Goal: Information Seeking & Learning: Learn about a topic

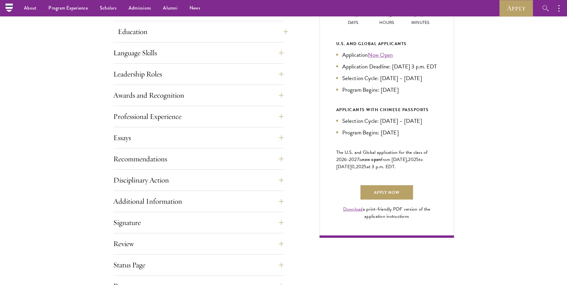
scroll to position [239, 0]
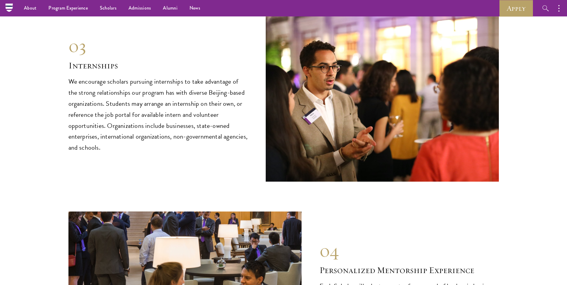
scroll to position [2841, 0]
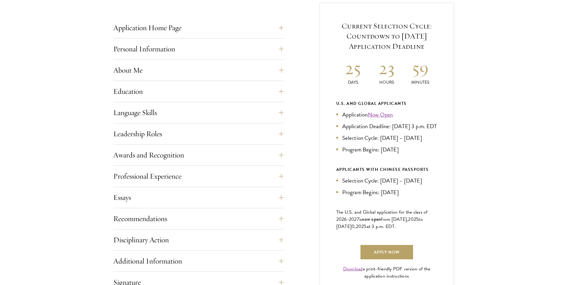
click at [505, 9] on div "Start the Process Take the first step toward joining a global community that wi…" at bounding box center [283, 146] width 567 height 422
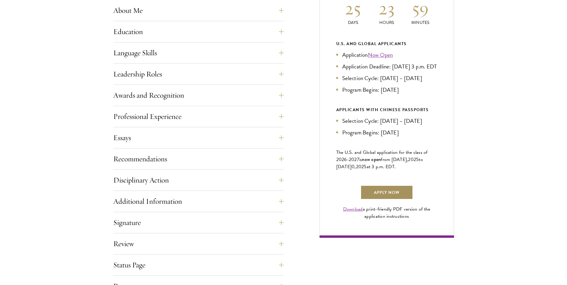
click at [403, 195] on link "Apply Now" at bounding box center [387, 192] width 53 height 14
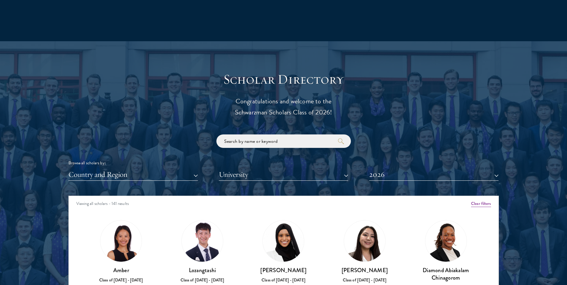
scroll to position [778, 0]
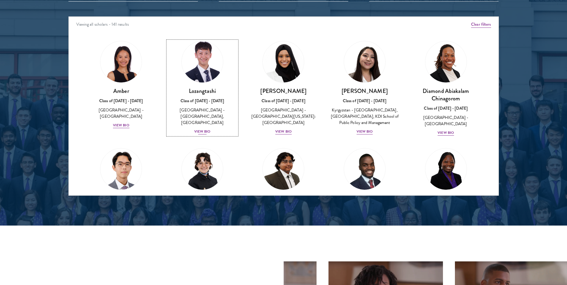
click at [204, 129] on div "View Bio" at bounding box center [202, 132] width 16 height 6
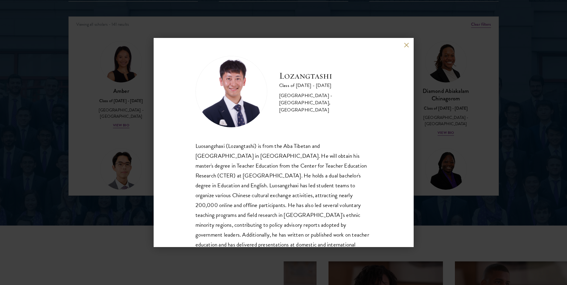
click at [408, 46] on button at bounding box center [406, 44] width 5 height 5
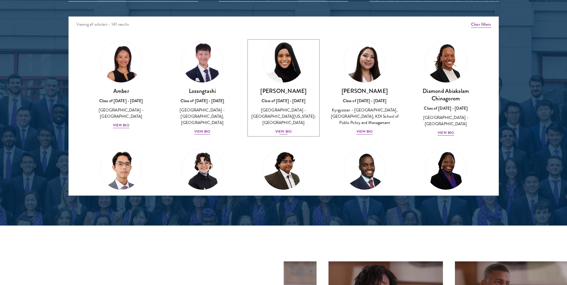
click at [284, 129] on div "View Bio" at bounding box center [283, 132] width 16 height 6
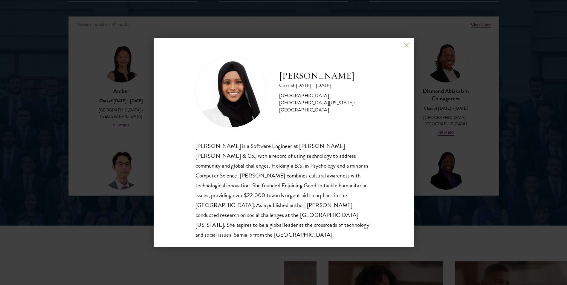
click at [407, 44] on button at bounding box center [406, 44] width 5 height 5
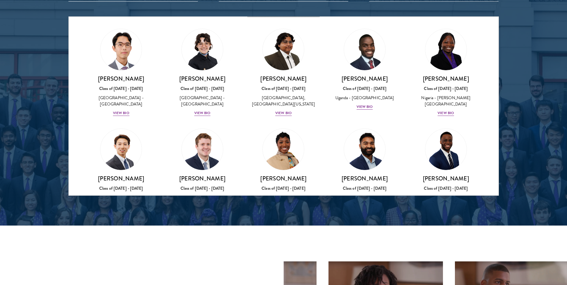
scroll to position [209, 0]
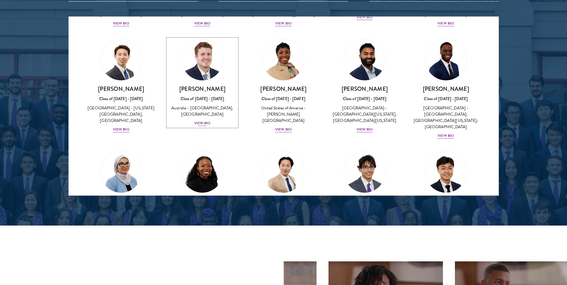
click at [200, 125] on div "Jack Anderson Class of 2025 - 2026 Australia - University of Western Australia,…" at bounding box center [202, 106] width 69 height 42
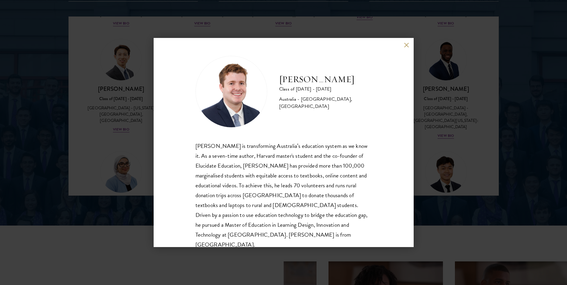
scroll to position [10, 0]
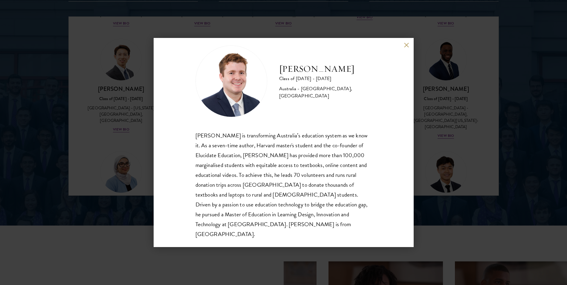
drag, startPoint x: 447, startPoint y: 162, endPoint x: 417, endPoint y: 41, distance: 124.5
click at [447, 162] on div "Jack Anderson Class of 2025 - 2026 Australia - University of Western Australia,…" at bounding box center [283, 142] width 567 height 285
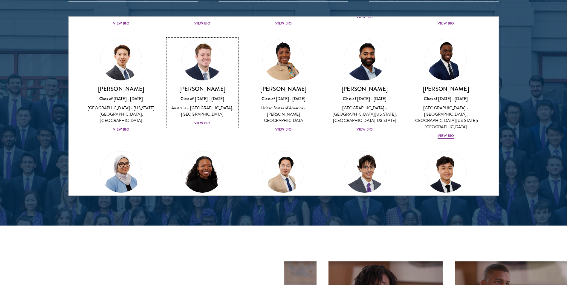
scroll to position [191, 0]
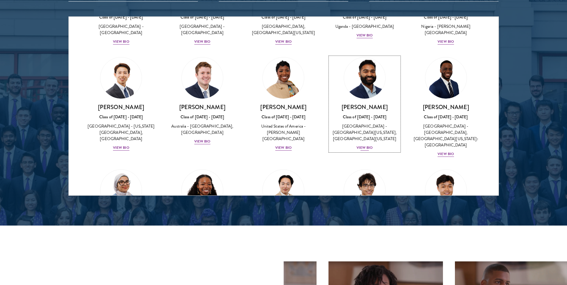
click at [362, 149] on div "View Bio" at bounding box center [365, 148] width 16 height 6
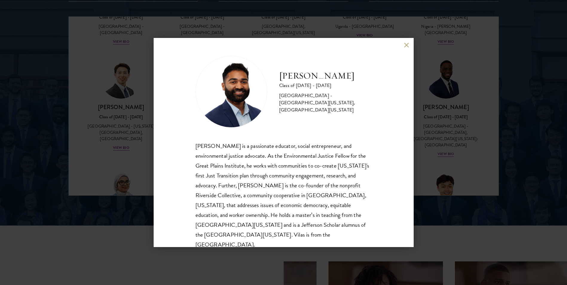
scroll to position [10, 0]
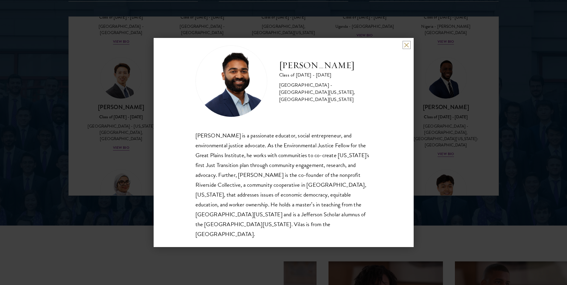
click at [405, 47] on button at bounding box center [406, 44] width 5 height 5
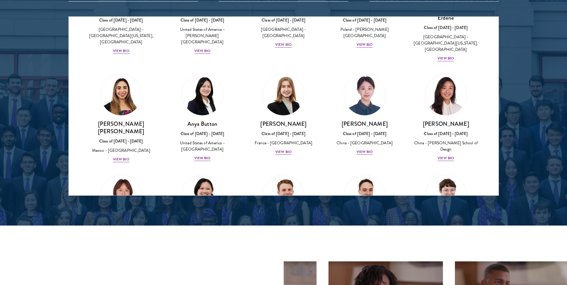
scroll to position [341, 0]
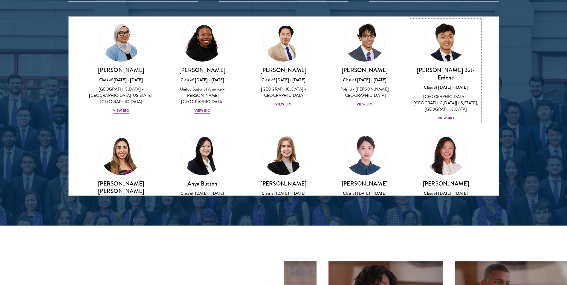
click at [446, 115] on div "View Bio" at bounding box center [446, 118] width 16 height 6
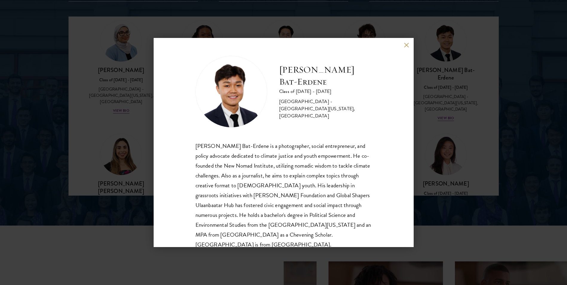
scroll to position [10, 0]
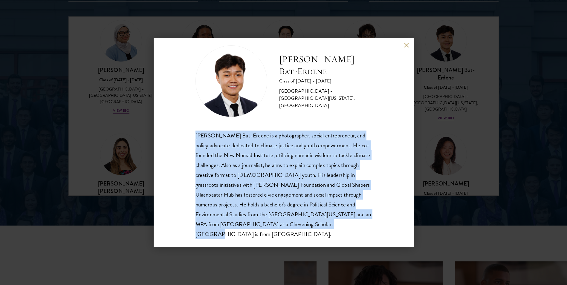
drag, startPoint x: 190, startPoint y: 133, endPoint x: 348, endPoint y: 223, distance: 181.5
click at [348, 223] on div "Bat-Orgil Bat-Erdene Class of 2025 - 2026 Mongolia - University of Arizona, Uni…" at bounding box center [284, 142] width 260 height 209
drag, startPoint x: 348, startPoint y: 223, endPoint x: 297, endPoint y: 193, distance: 59.1
copy div "Bat-Orgil Bat-Erdene is a photographer, social entrepreneur, and policy advocat…"
click at [406, 43] on button at bounding box center [406, 44] width 5 height 5
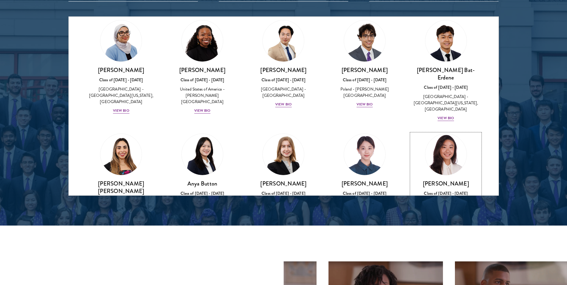
click at [447, 180] on div "Melinda Chen Class of 2025 - 2026 China - Parsons School of Design View Bio" at bounding box center [445, 201] width 69 height 42
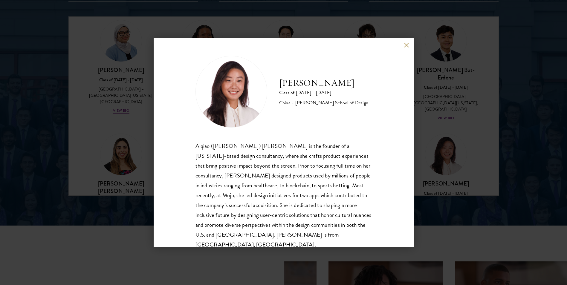
scroll to position [10, 0]
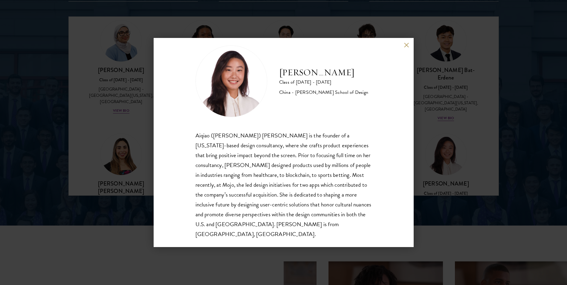
click at [302, 224] on div "Aiqiao (Melinda) Chen is the founder of a New York-based design consultancy, wh…" at bounding box center [284, 185] width 176 height 109
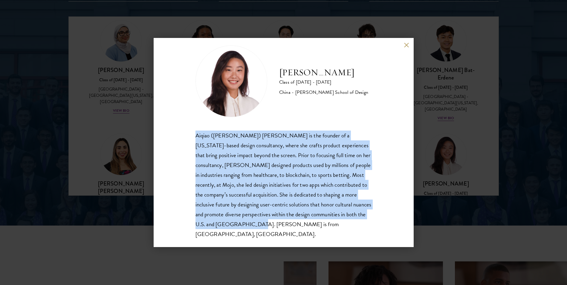
drag, startPoint x: 282, startPoint y: 226, endPoint x: 190, endPoint y: 137, distance: 127.9
click at [190, 137] on div "Melinda Chen Class of 2025 - 2026 China - Parsons School of Design Aiqiao (Meli…" at bounding box center [284, 142] width 260 height 209
drag, startPoint x: 190, startPoint y: 137, endPoint x: 228, endPoint y: 169, distance: 49.7
copy div "Aiqiao (Melinda) Chen is the founder of a New York-based design consultancy, wh…"
click at [409, 44] on button at bounding box center [406, 44] width 5 height 5
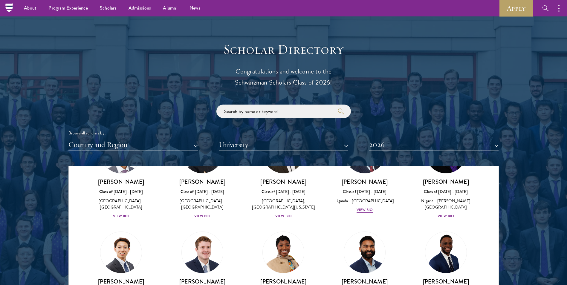
scroll to position [688, 0]
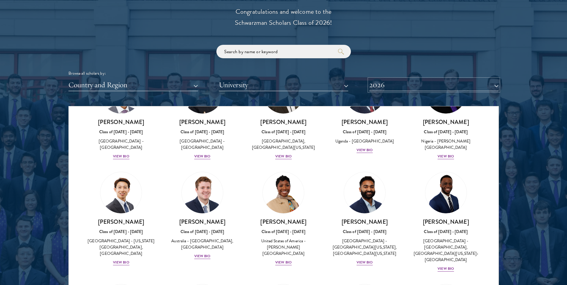
click at [404, 86] on button "2026" at bounding box center [433, 85] width 129 height 12
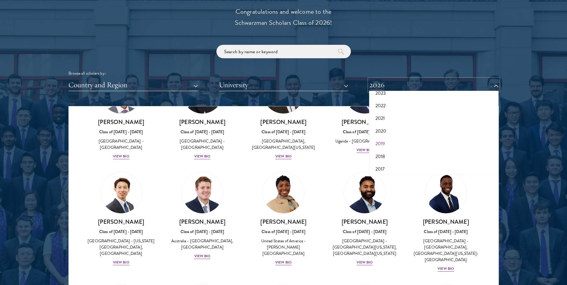
scroll to position [62, 0]
click at [393, 137] on button "2019" at bounding box center [434, 141] width 126 height 13
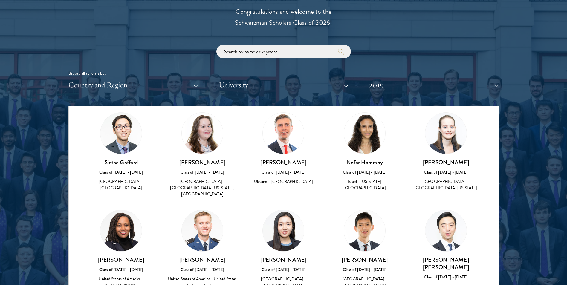
scroll to position [658, 0]
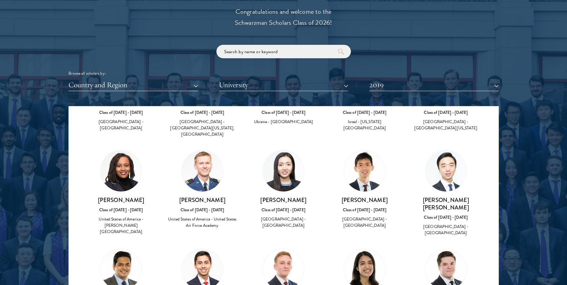
click at [367, 196] on h3 "Bor Hung Chong" at bounding box center [364, 199] width 69 height 7
click at [362, 150] on img at bounding box center [364, 170] width 41 height 41
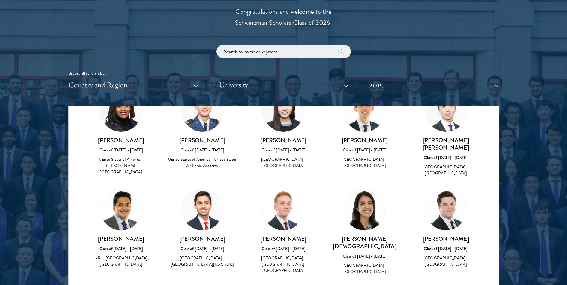
scroll to position [508, 0]
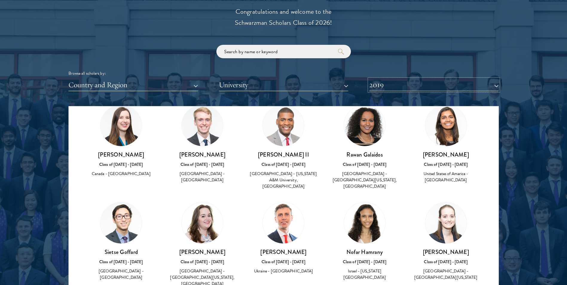
click at [373, 87] on button "2019" at bounding box center [433, 85] width 129 height 12
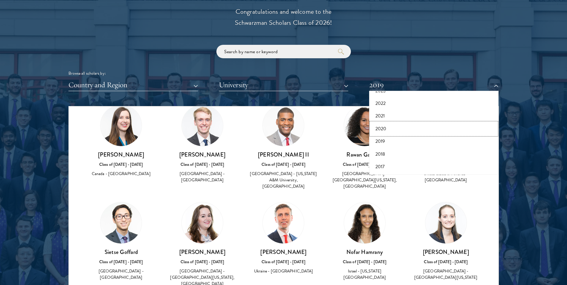
click at [379, 124] on button "2020" at bounding box center [434, 129] width 126 height 13
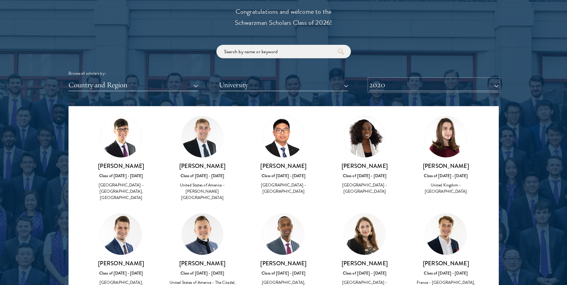
click at [399, 88] on button "2020" at bounding box center [433, 85] width 129 height 12
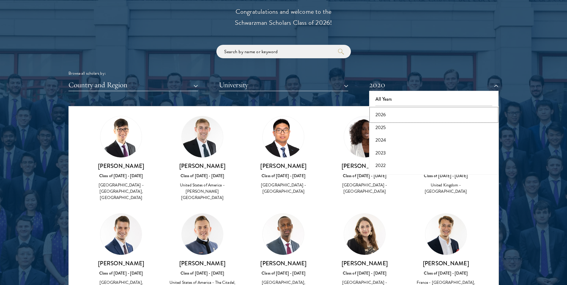
click at [397, 112] on button "2026" at bounding box center [434, 115] width 126 height 13
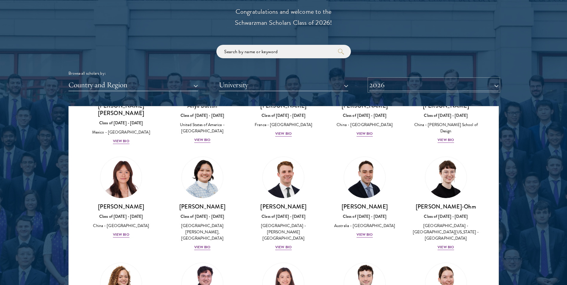
click at [388, 87] on button "2026" at bounding box center [433, 85] width 129 height 12
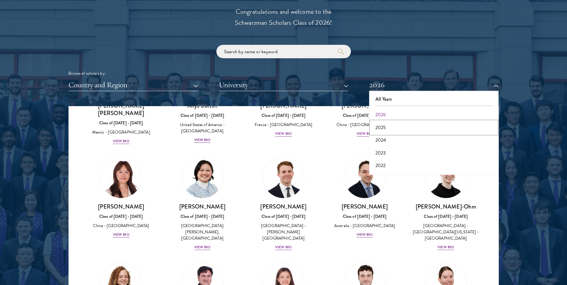
click at [388, 126] on button "2025" at bounding box center [434, 127] width 126 height 13
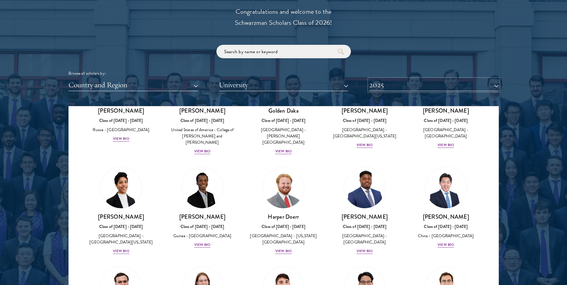
click at [393, 87] on button "2025" at bounding box center [433, 85] width 129 height 12
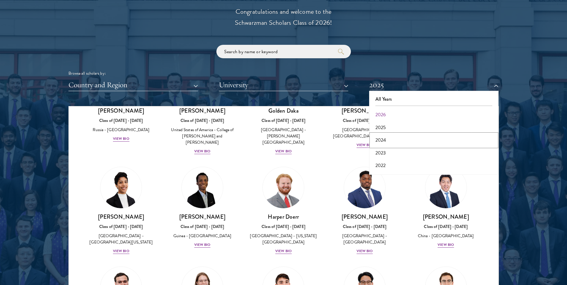
click at [391, 138] on button "2024" at bounding box center [434, 140] width 126 height 13
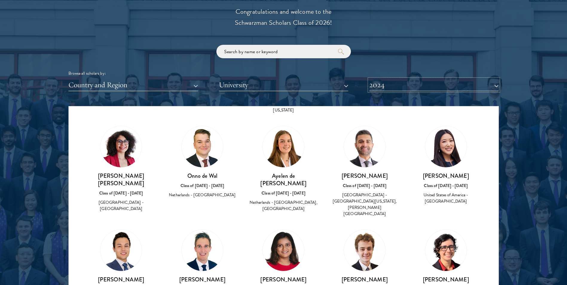
click at [391, 87] on button "2024" at bounding box center [433, 85] width 129 height 12
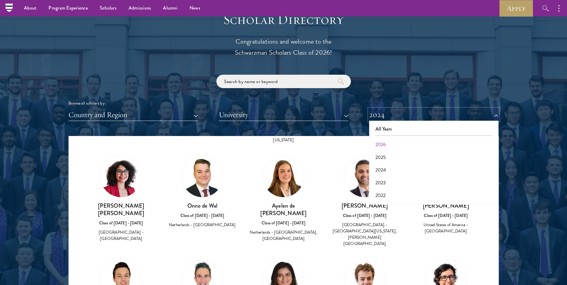
scroll to position [628, 0]
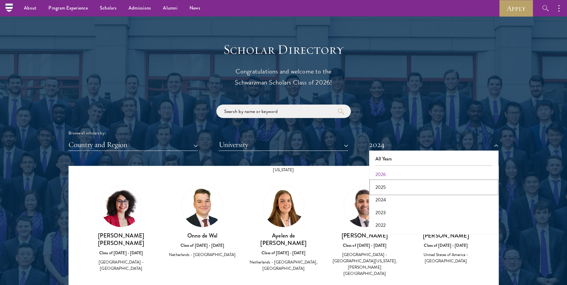
click at [384, 190] on button "2025" at bounding box center [434, 187] width 126 height 13
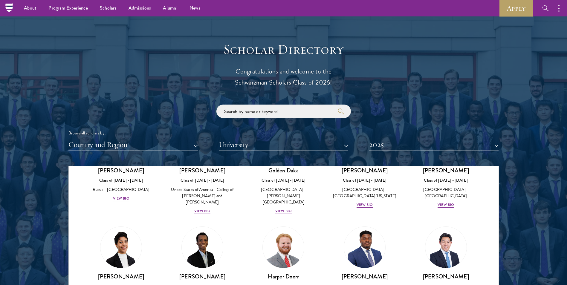
scroll to position [718, 0]
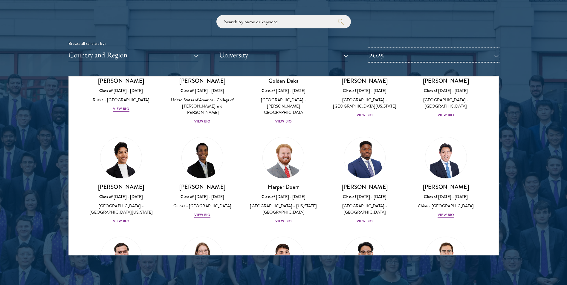
click at [405, 58] on button "2025" at bounding box center [433, 55] width 129 height 12
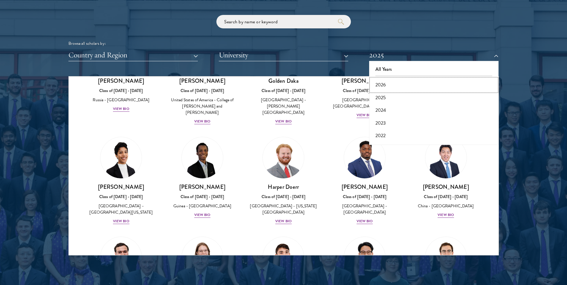
click at [396, 87] on button "2026" at bounding box center [434, 85] width 126 height 13
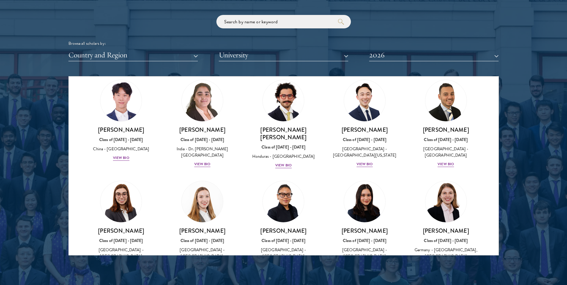
scroll to position [1346, 0]
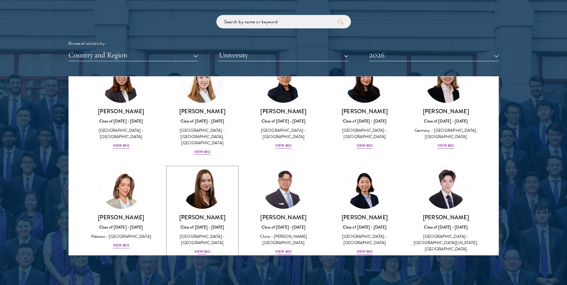
click at [201, 249] on div "View Bio" at bounding box center [202, 252] width 16 height 6
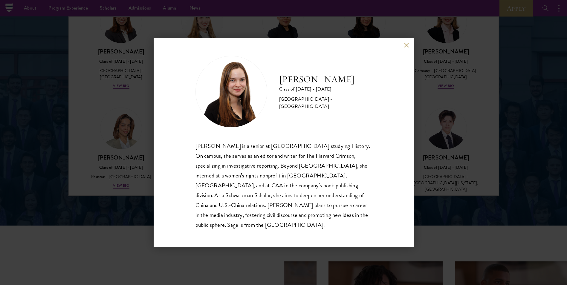
scroll to position [718, 0]
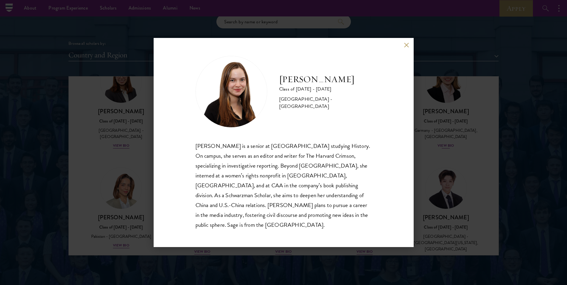
drag, startPoint x: 450, startPoint y: 167, endPoint x: 441, endPoint y: 82, distance: 85.1
click at [450, 167] on div "Sage Lattman Class of 2025 - 2026 United States of America - Harvard University…" at bounding box center [283, 142] width 567 height 285
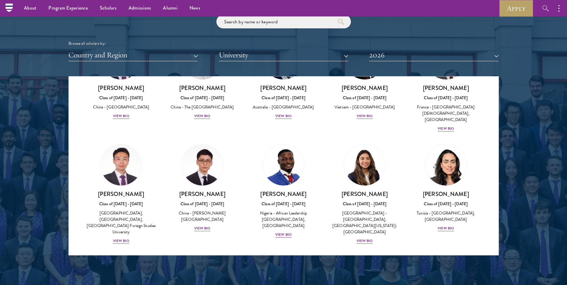
scroll to position [1837, 0]
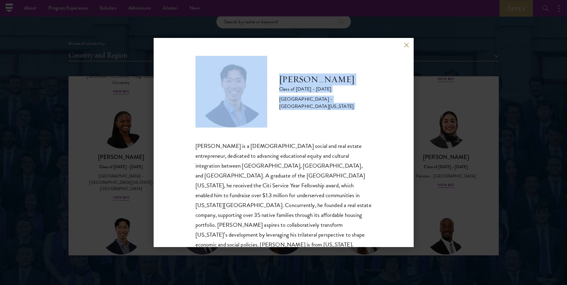
scroll to position [10, 0]
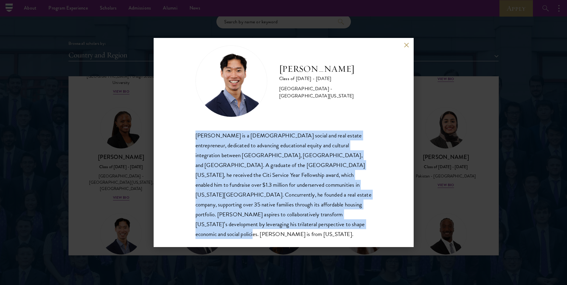
drag, startPoint x: 187, startPoint y: 147, endPoint x: 304, endPoint y: 228, distance: 142.3
click at [304, 228] on div "Angelo Mok Class of 2025 - 2026 United States of America - University of Southe…" at bounding box center [284, 142] width 260 height 209
drag, startPoint x: 304, startPoint y: 228, endPoint x: 251, endPoint y: 170, distance: 78.9
copy div "Angelo Mok is a Chinese Puerto Rican social and real estate entrepreneur, dedic…"
click at [406, 45] on button at bounding box center [406, 44] width 5 height 5
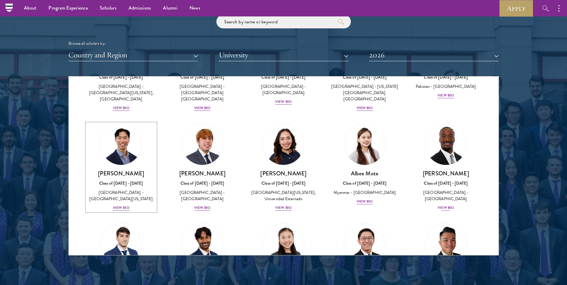
scroll to position [1957, 0]
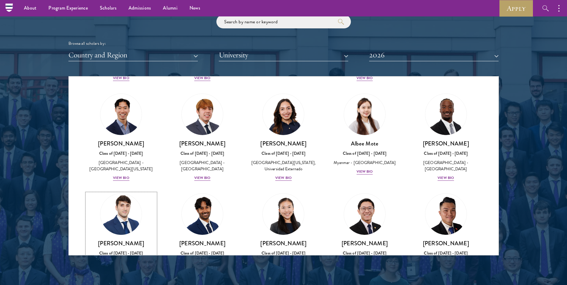
click at [116, 269] on div "View Bio" at bounding box center [121, 272] width 16 height 6
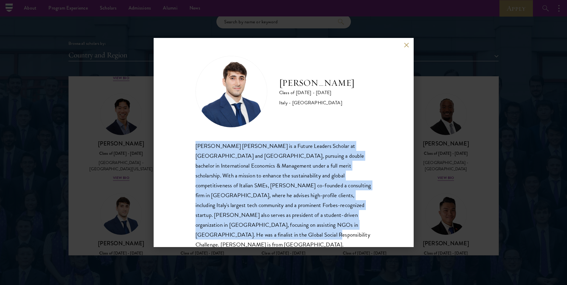
drag, startPoint x: 191, startPoint y: 147, endPoint x: 371, endPoint y: 221, distance: 194.9
click at [371, 221] on div "Federico Musso Class of 2025 - 2026 Italy - Bocconi University Federico Alessan…" at bounding box center [284, 142] width 260 height 209
copy div "Federico Alessandro Musso is a Future Leaders Scholar at Peking University and …"
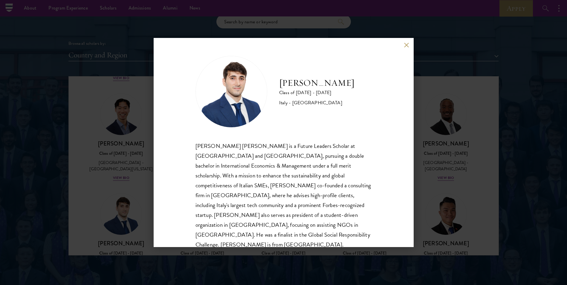
click at [458, 111] on div "Federico Musso Class of 2025 - 2026 Italy - Bocconi University Federico Alessan…" at bounding box center [283, 142] width 567 height 285
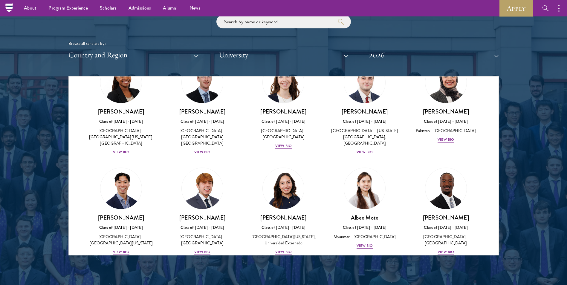
click at [405, 45] on div "Browse all scholars by:" at bounding box center [283, 43] width 431 height 6
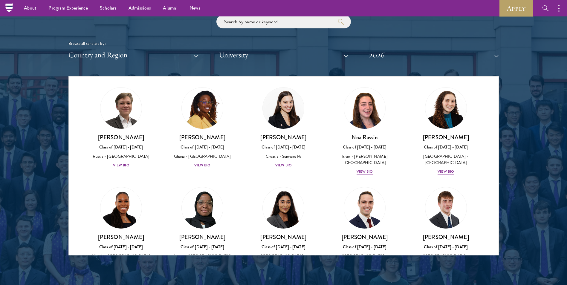
scroll to position [2241, 0]
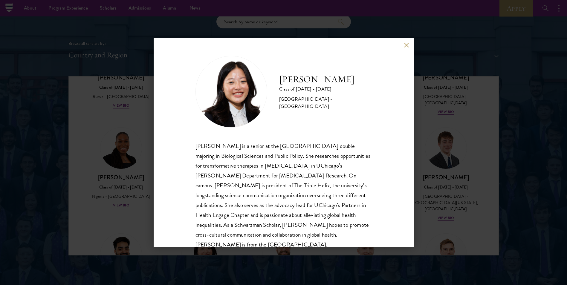
click at [459, 186] on div "Emily Shi Class of 2025 - 2026 United States of America - University of Chicago…" at bounding box center [283, 142] width 567 height 285
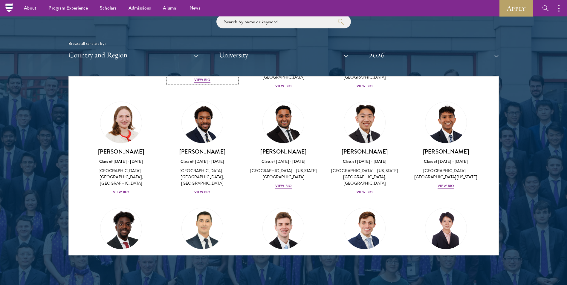
scroll to position [2539, 0]
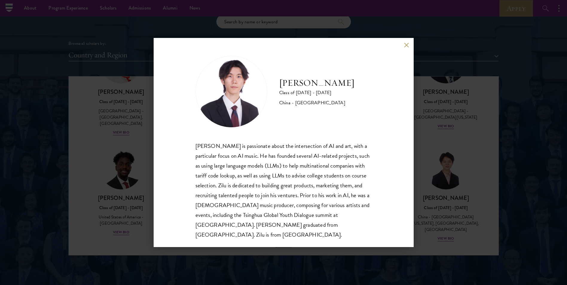
scroll to position [1, 0]
click at [418, 173] on div "Zilu Wang Class of 2025 - 2026 China - Cornell University Zilu Wang is passiona…" at bounding box center [283, 142] width 567 height 285
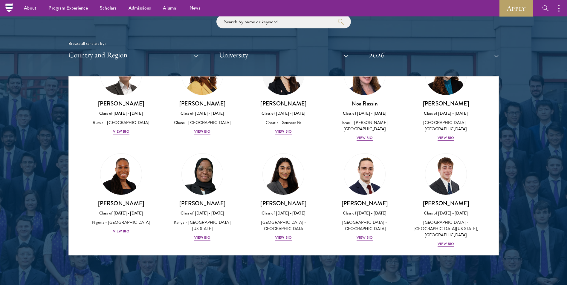
scroll to position [2155, 0]
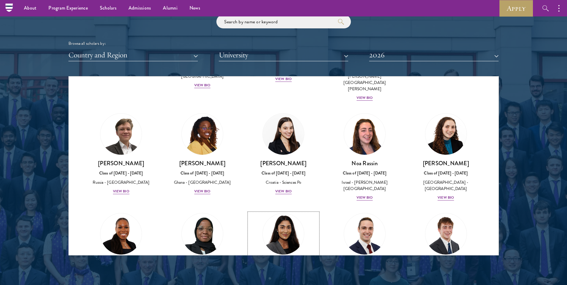
click at [284, 260] on div "Mia Sawjani Class of 2025 - 2026 United Kingdom - University of Cambridge View …" at bounding box center [283, 281] width 69 height 42
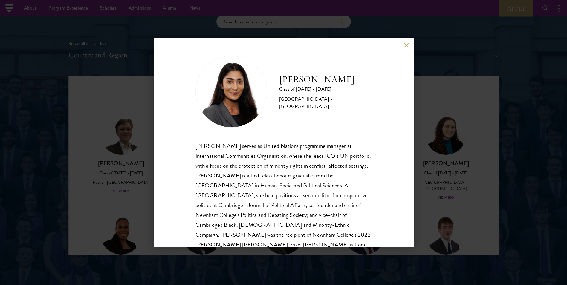
click at [443, 135] on div "Mia Sawjani Class of 2025 - 2026 United Kingdom - University of Cambridge Mia S…" at bounding box center [283, 142] width 567 height 285
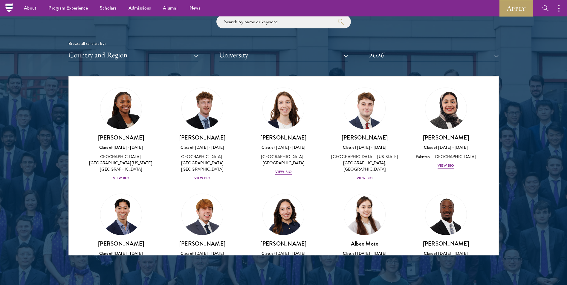
scroll to position [1797, 0]
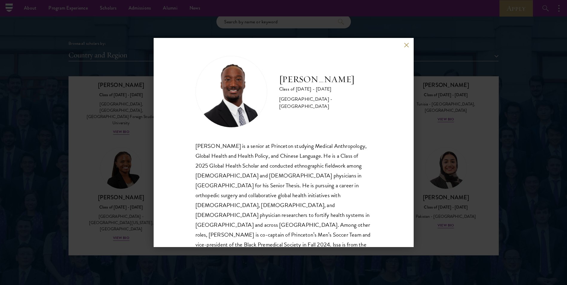
click at [405, 46] on button at bounding box center [406, 44] width 5 height 5
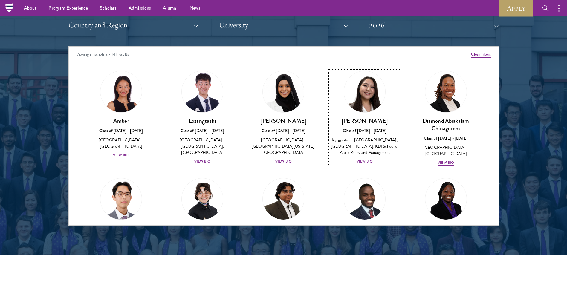
scroll to position [718, 0]
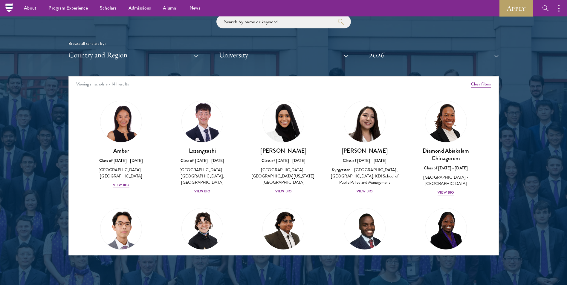
click at [400, 84] on div "Viewing all scholars - 141 results" at bounding box center [284, 85] width 430 height 17
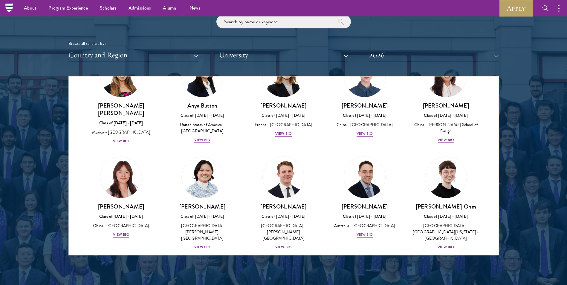
scroll to position [359, 0]
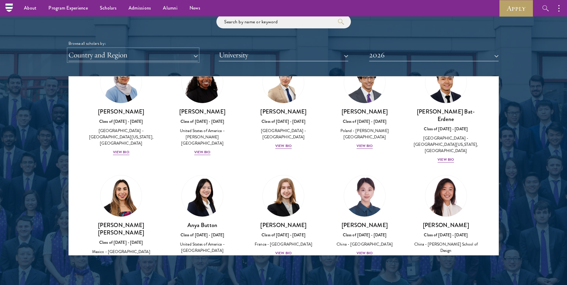
click at [194, 56] on button "Country and Region" at bounding box center [132, 55] width 129 height 12
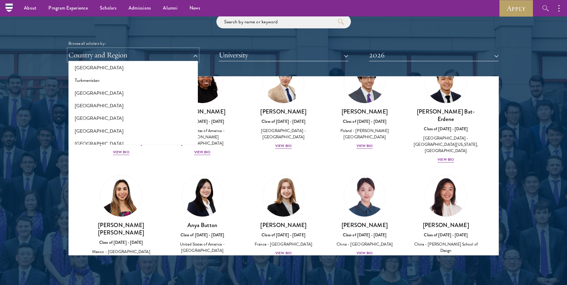
scroll to position [1254, 0]
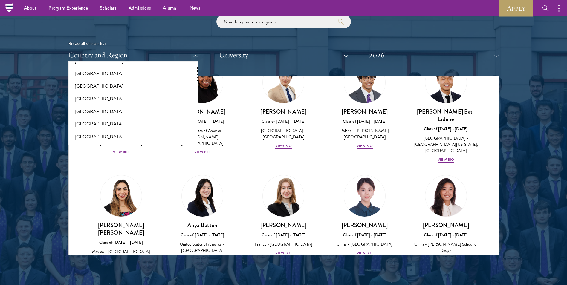
click at [135, 75] on button "[GEOGRAPHIC_DATA]" at bounding box center [133, 73] width 126 height 13
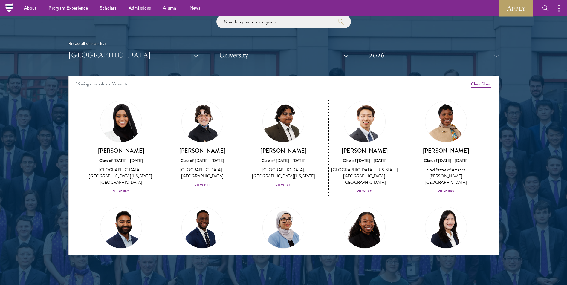
click at [369, 189] on div "View Bio" at bounding box center [365, 192] width 16 height 6
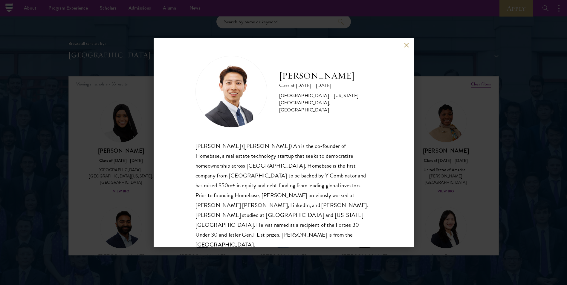
click at [407, 45] on button at bounding box center [406, 44] width 5 height 5
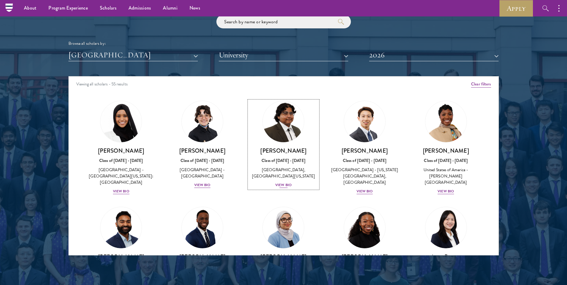
click at [283, 186] on div "View Bio" at bounding box center [283, 185] width 16 height 6
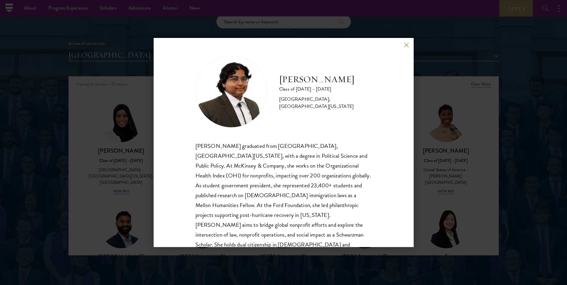
scroll to position [21, 0]
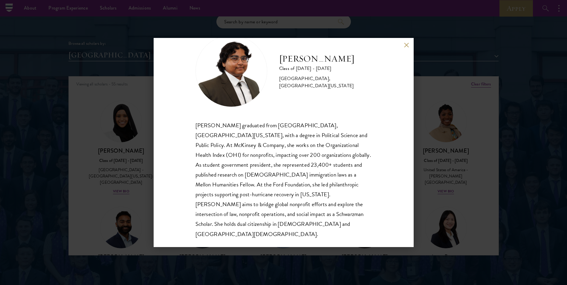
click at [409, 45] on button at bounding box center [406, 44] width 5 height 5
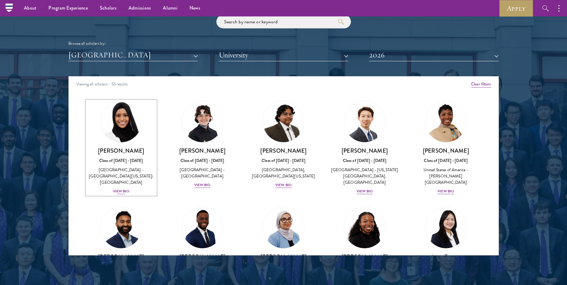
click at [125, 189] on div "View Bio" at bounding box center [121, 192] width 16 height 6
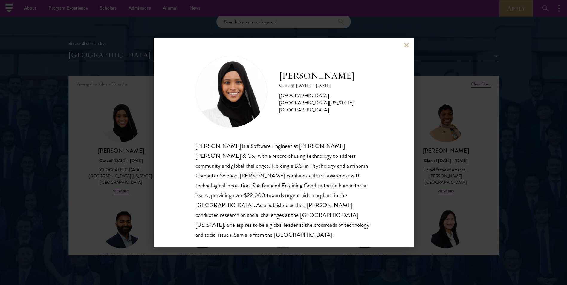
click at [406, 43] on button at bounding box center [406, 44] width 5 height 5
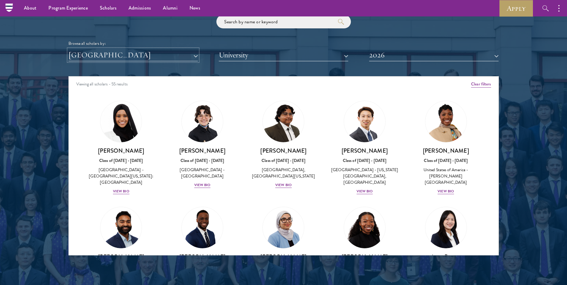
click at [187, 50] on button "[GEOGRAPHIC_DATA]" at bounding box center [132, 55] width 129 height 12
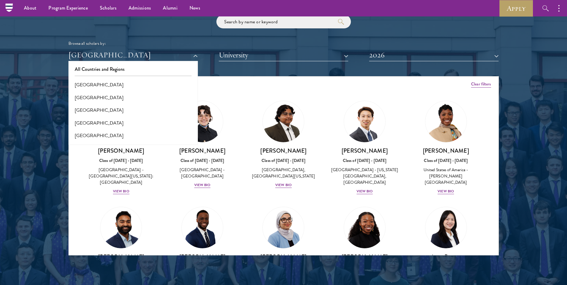
click at [27, 147] on div at bounding box center [283, 104] width 567 height 364
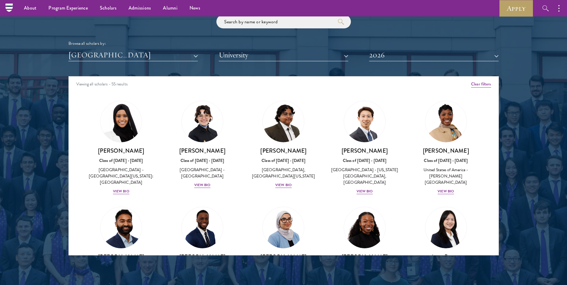
scroll to position [60, 0]
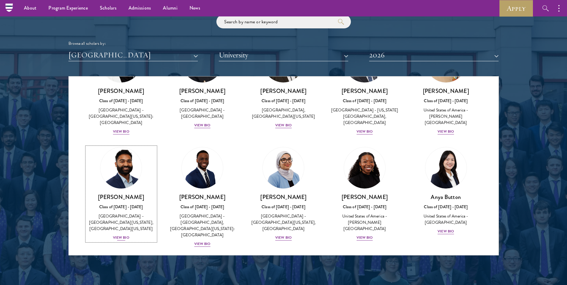
click at [125, 235] on div "View Bio" at bounding box center [121, 238] width 16 height 6
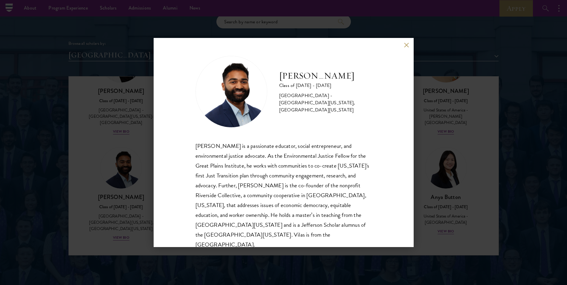
click at [64, 143] on div "Vilas Annavarapu Class of 2025 - 2026 United States of America - University of …" at bounding box center [283, 142] width 567 height 285
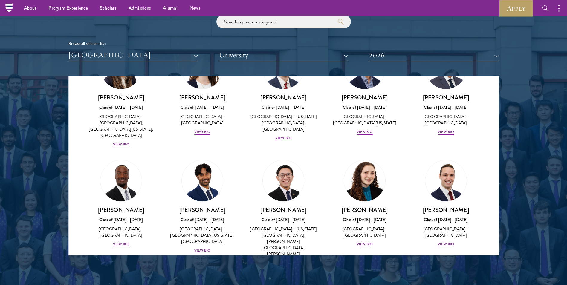
scroll to position [806, 0]
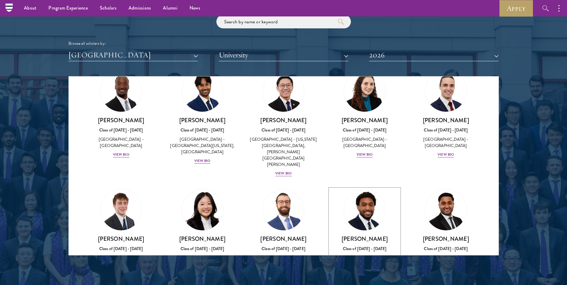
click at [363, 277] on div "View Bio" at bounding box center [365, 280] width 16 height 6
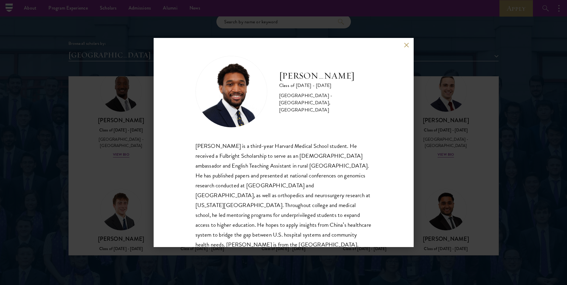
scroll to position [10, 0]
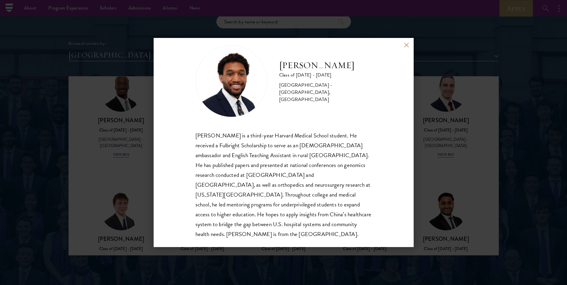
click at [516, 122] on div "Nasir Stovall Class of 2025 - 2026 United States of America - Stony Brook Unive…" at bounding box center [283, 142] width 567 height 285
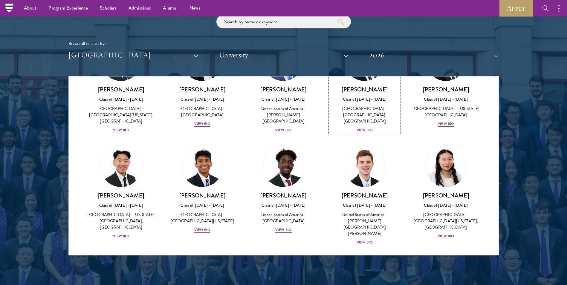
scroll to position [1000, 0]
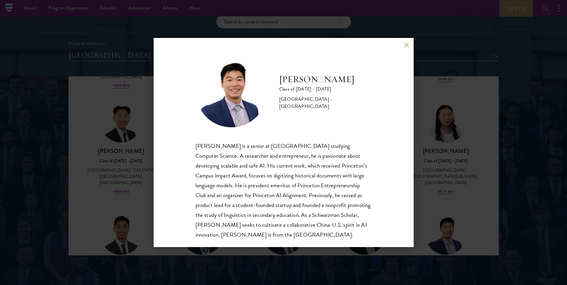
scroll to position [10, 0]
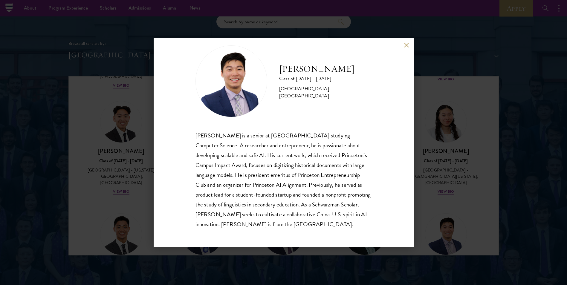
click at [509, 150] on div "James Zhang Class of 2025 - 2026 United States of America - Princeton Universit…" at bounding box center [283, 142] width 567 height 285
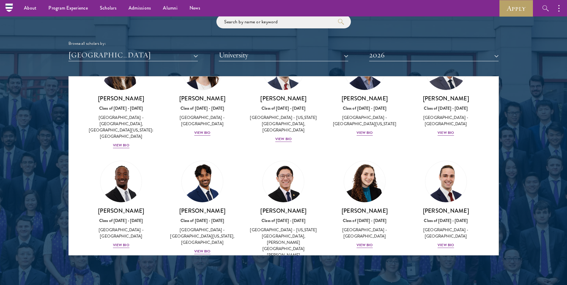
scroll to position [1000, 0]
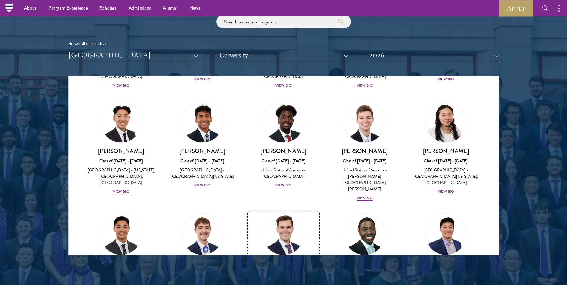
click at [297, 260] on h3 "Garrett Williams" at bounding box center [283, 263] width 69 height 7
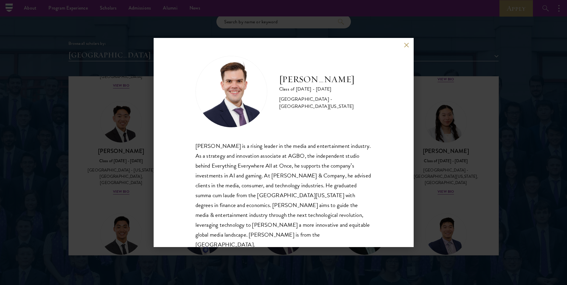
click at [405, 44] on button at bounding box center [406, 44] width 5 height 5
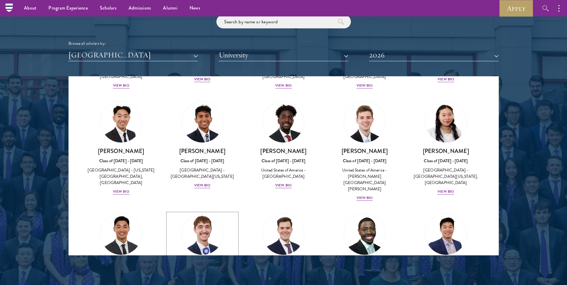
click at [217, 212] on img at bounding box center [202, 234] width 45 height 45
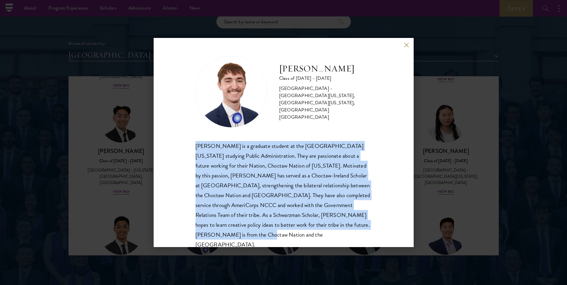
drag, startPoint x: 192, startPoint y: 146, endPoint x: 250, endPoint y: 238, distance: 108.9
click at [250, 238] on div "Austin West Class of 2025 - 2026 United States of America - University of Centr…" at bounding box center [284, 142] width 260 height 209
drag, startPoint x: 250, startPoint y: 238, endPoint x: 242, endPoint y: 193, distance: 45.0
copy div "Austin West is a graduate student at the University of Oklahoma studying Public…"
click at [182, 162] on div "Austin West Class of 2025 - 2026 United States of America - University of Centr…" at bounding box center [284, 142] width 260 height 209
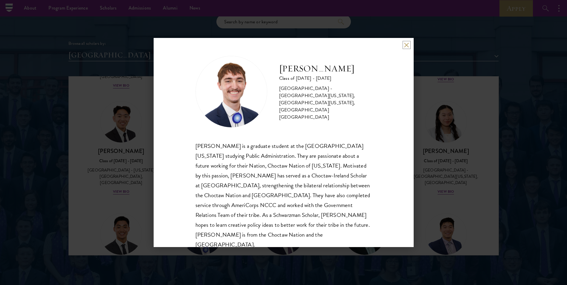
click at [406, 45] on button at bounding box center [406, 44] width 5 height 5
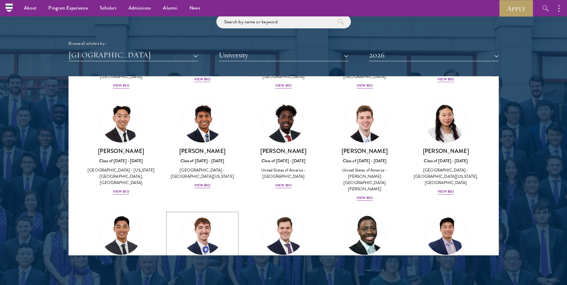
scroll to position [940, 0]
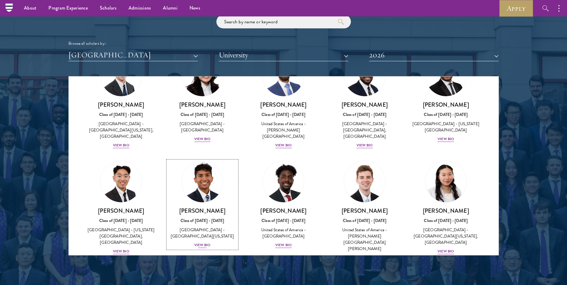
click at [205, 243] on div "View Bio" at bounding box center [202, 246] width 16 height 6
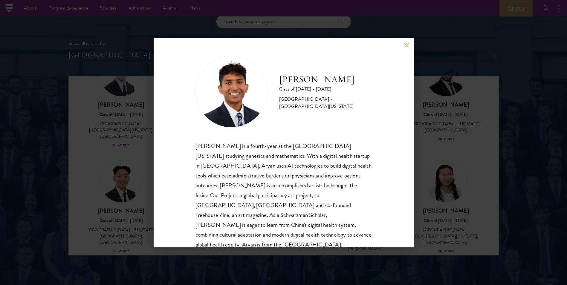
click at [406, 45] on button at bounding box center [406, 44] width 5 height 5
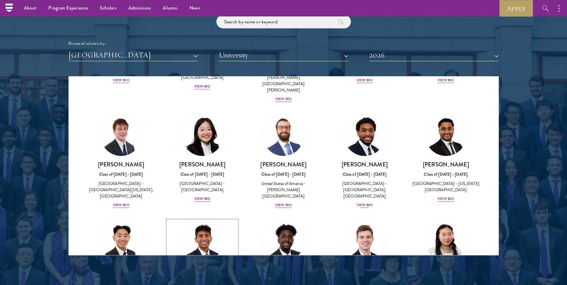
scroll to position [940, 0]
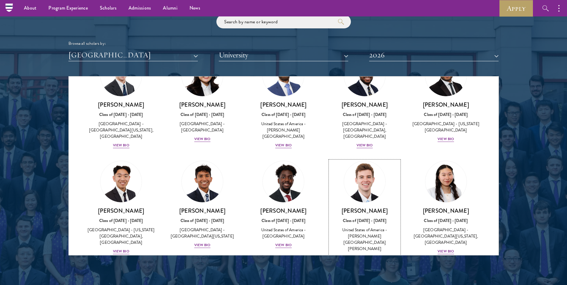
click at [365, 207] on div "Zach Valentine Class of 2025 - 2026 United States of America - Brigham Young Un…" at bounding box center [364, 234] width 69 height 54
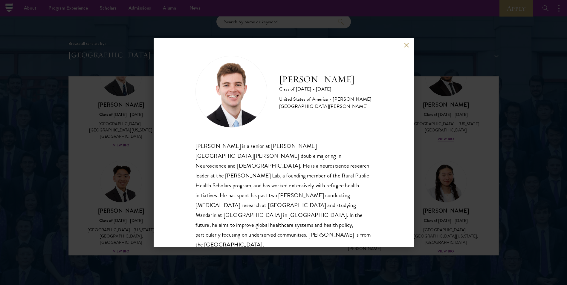
click at [406, 45] on button at bounding box center [406, 44] width 5 height 5
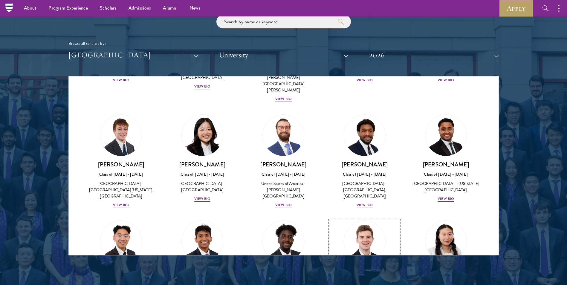
scroll to position [821, 0]
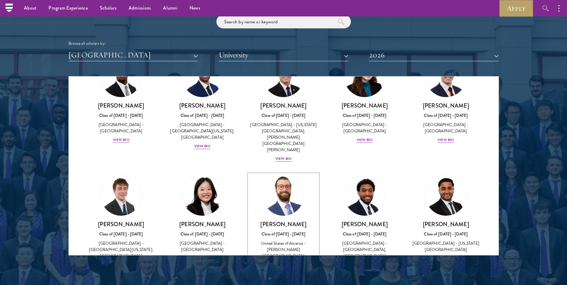
click at [280, 262] on div "View Bio" at bounding box center [283, 265] width 16 height 6
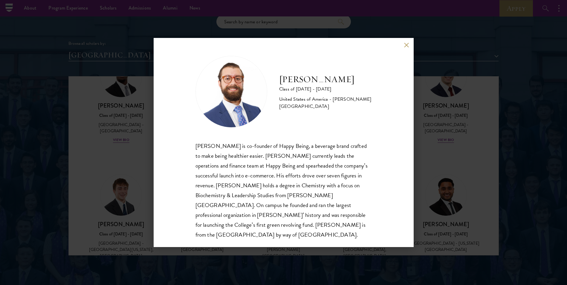
click at [404, 47] on button at bounding box center [406, 44] width 5 height 5
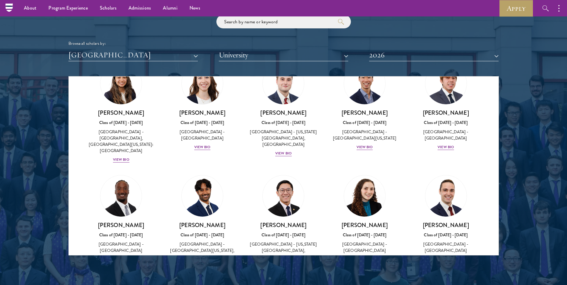
scroll to position [641, 0]
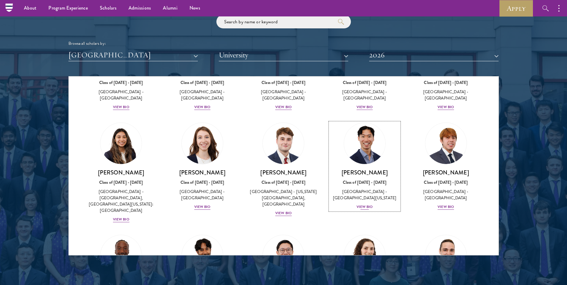
click at [357, 204] on div "View Bio" at bounding box center [365, 207] width 16 height 6
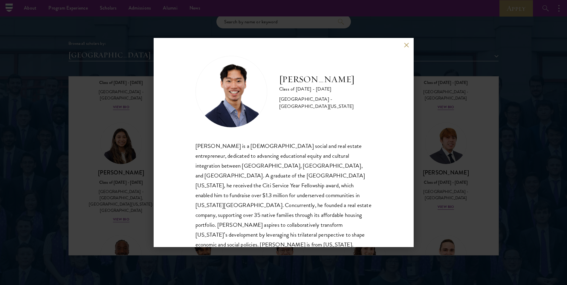
click at [416, 82] on div "Angelo Mok Class of 2025 - 2026 United States of America - University of Southe…" at bounding box center [283, 142] width 567 height 285
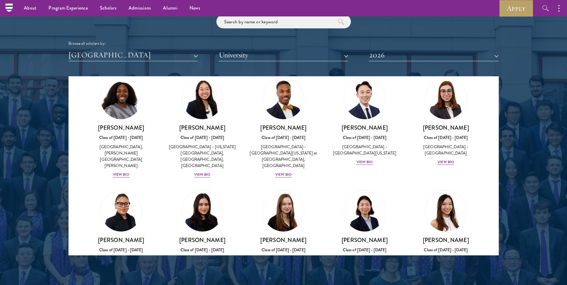
scroll to position [594, 0]
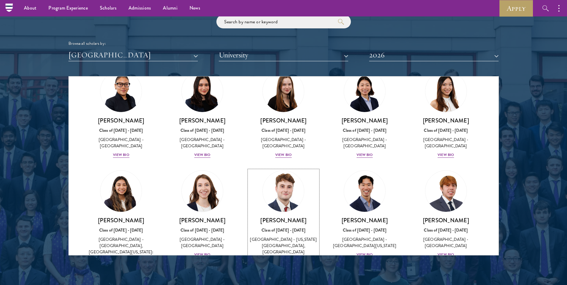
click at [281, 258] on div "View Bio" at bounding box center [283, 261] width 16 height 6
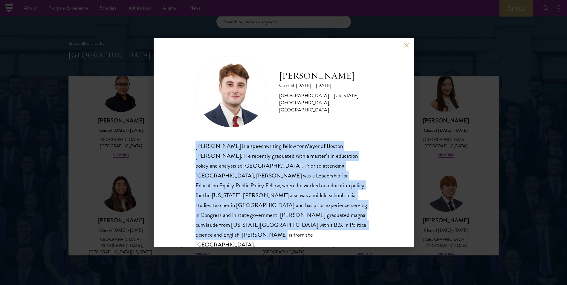
drag, startPoint x: 328, startPoint y: 226, endPoint x: 193, endPoint y: 145, distance: 157.3
click at [193, 145] on div "John McQuillan Class of 2025 - 2026 United States of America - Florida State Un…" at bounding box center [284, 142] width 260 height 209
drag, startPoint x: 193, startPoint y: 145, endPoint x: 223, endPoint y: 172, distance: 40.3
copy div "John McQuillan is a speechwriting fellow for Mayor of Boston Michelle Wu. He re…"
click at [409, 43] on button at bounding box center [406, 44] width 5 height 5
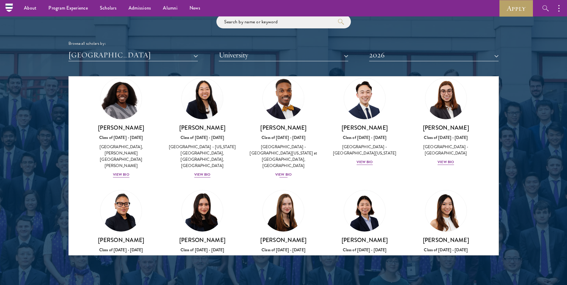
scroll to position [504, 0]
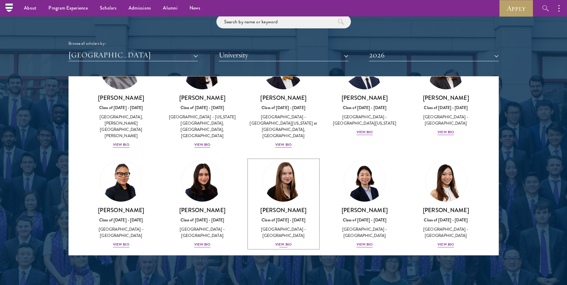
click at [288, 242] on div "View Bio" at bounding box center [283, 245] width 16 height 6
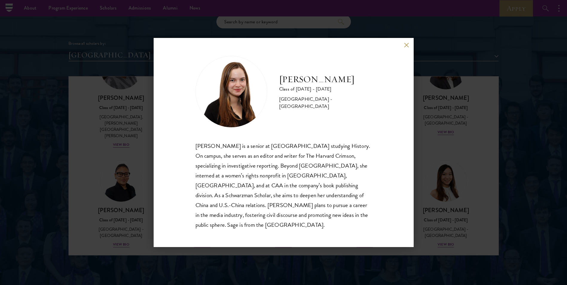
click at [402, 49] on div "Sage Lattman Class of 2025 - 2026 United States of America - Harvard University…" at bounding box center [284, 142] width 260 height 209
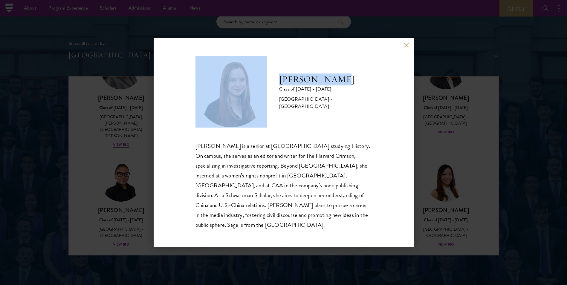
click at [405, 49] on div "Sage Lattman Class of 2025 - 2026 United States of America - Harvard University…" at bounding box center [284, 142] width 260 height 209
drag, startPoint x: 405, startPoint y: 49, endPoint x: 407, endPoint y: 52, distance: 4.0
click at [407, 48] on button at bounding box center [406, 44] width 5 height 5
